Goal: Navigation & Orientation: Find specific page/section

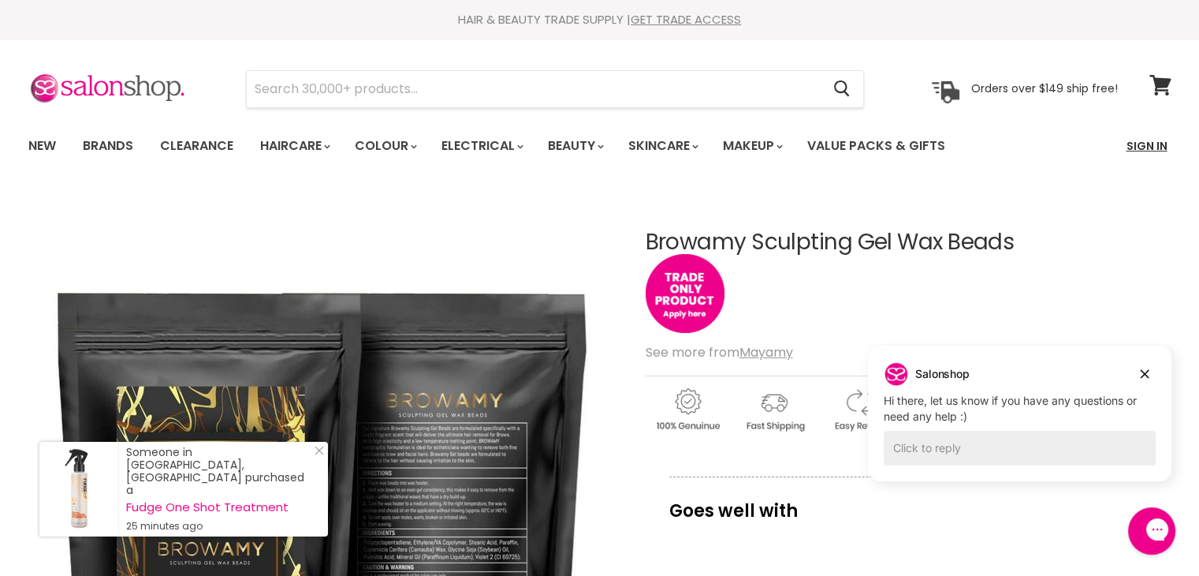
click at [1146, 143] on link "Sign In" at bounding box center [1147, 145] width 60 height 33
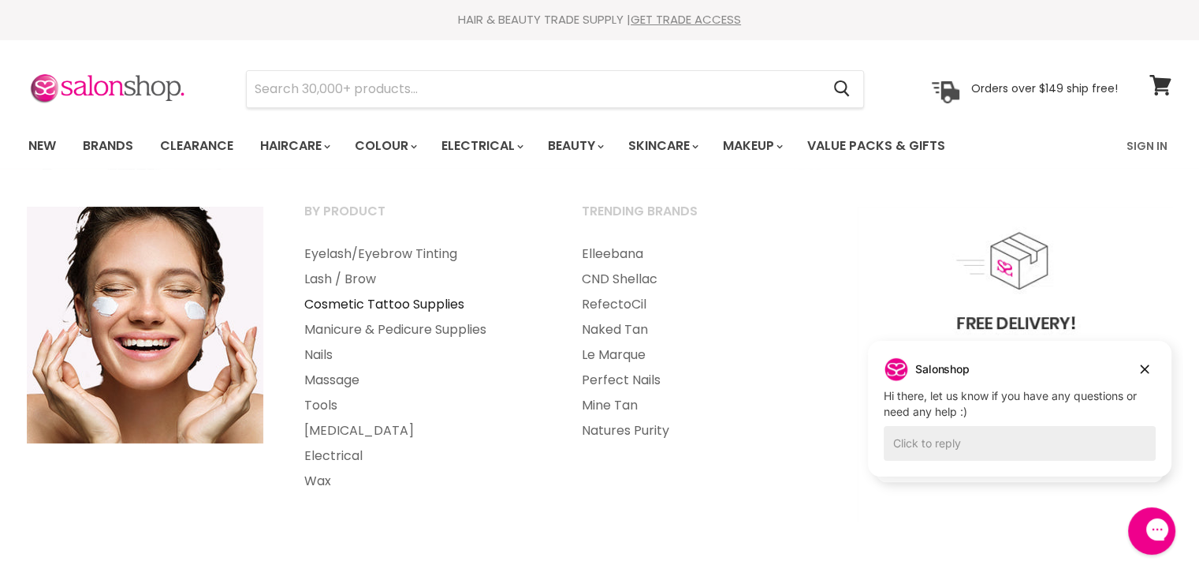
click at [441, 304] on link "Cosmetic Tattoo Supplies" at bounding box center [422, 304] width 274 height 25
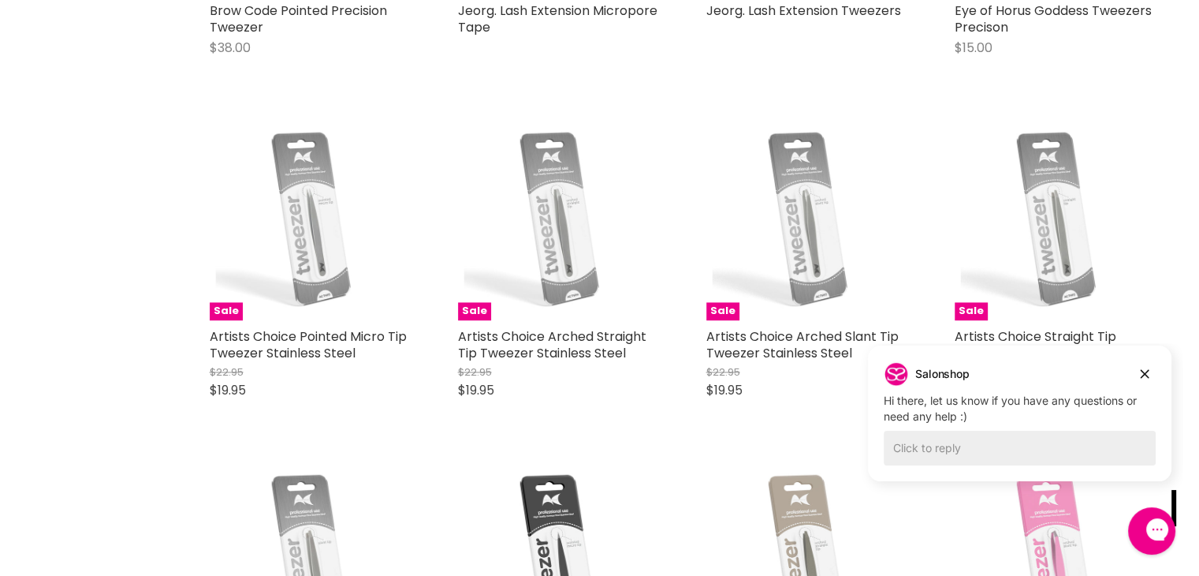
scroll to position [2285, 0]
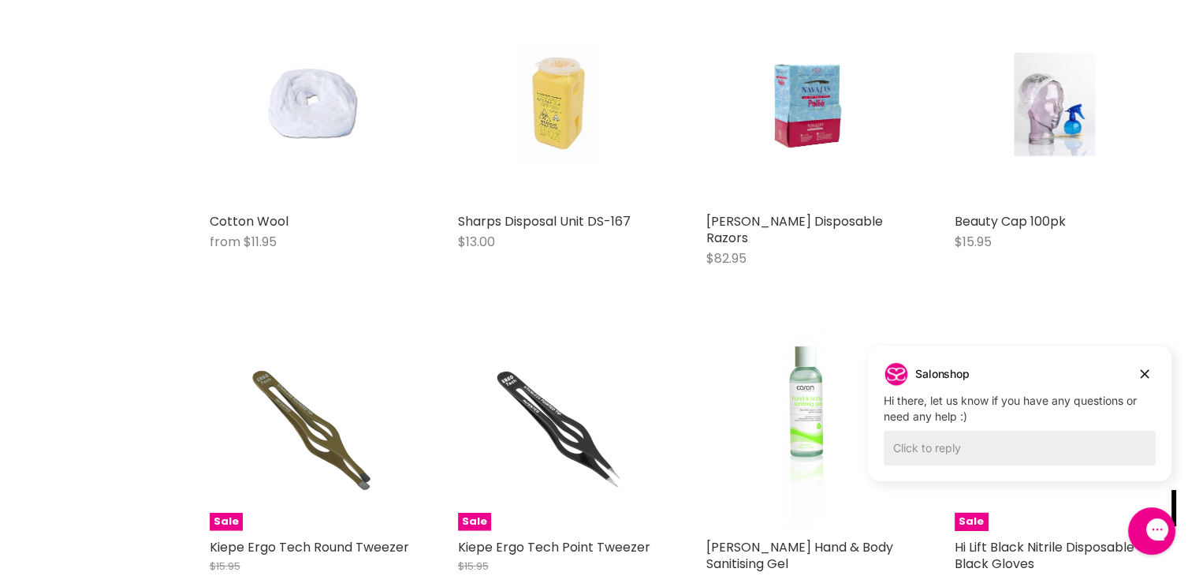
scroll to position [4019, 0]
